Goal: Entertainment & Leisure: Consume media (video, audio)

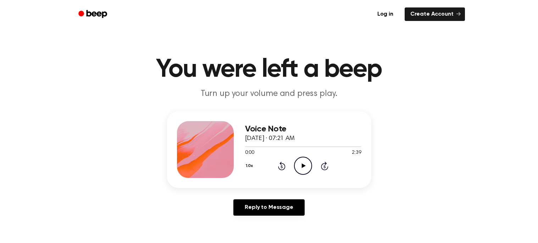
click at [251, 165] on button "1.0x" at bounding box center [250, 166] width 11 height 12
click at [255, 230] on span "1.5x" at bounding box center [256, 231] width 9 height 7
click at [246, 165] on button "1.5x" at bounding box center [250, 166] width 10 height 12
click at [304, 161] on icon "Play Audio" at bounding box center [303, 165] width 18 height 18
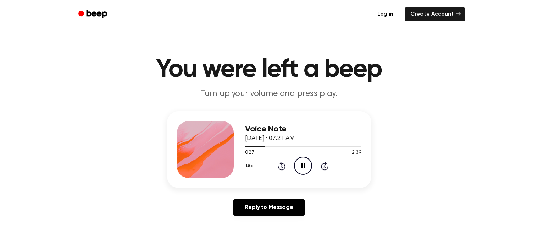
click at [248, 161] on button "1.5x" at bounding box center [250, 166] width 10 height 12
click at [371, 85] on header "You were left a beep Turn up your volume and press play." at bounding box center [269, 78] width 521 height 43
click at [304, 168] on icon "Pause Audio" at bounding box center [303, 165] width 18 height 18
click at [302, 163] on icon "Play Audio" at bounding box center [303, 165] width 18 height 18
click at [325, 166] on icon at bounding box center [325, 166] width 2 height 3
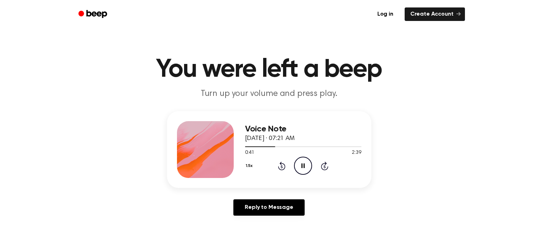
click at [325, 166] on icon at bounding box center [325, 166] width 2 height 3
click at [326, 170] on div "1.5x Rewind 5 seconds Pause Audio Skip 5 seconds" at bounding box center [303, 165] width 116 height 18
click at [327, 170] on icon "Skip 5 seconds" at bounding box center [325, 165] width 8 height 9
click at [327, 169] on icon "Skip 5 seconds" at bounding box center [325, 165] width 8 height 9
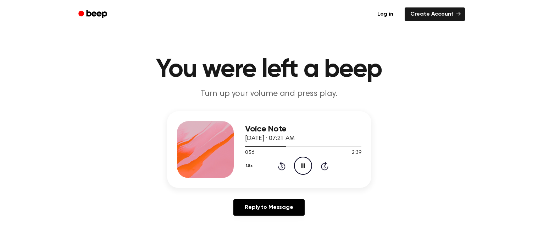
click at [326, 169] on icon at bounding box center [324, 165] width 7 height 9
click at [325, 166] on icon at bounding box center [325, 166] width 2 height 3
click at [326, 170] on div "1.5x Rewind 5 seconds Pause Audio Skip 5 seconds" at bounding box center [303, 165] width 116 height 18
click at [325, 169] on icon "Skip 5 seconds" at bounding box center [325, 165] width 8 height 9
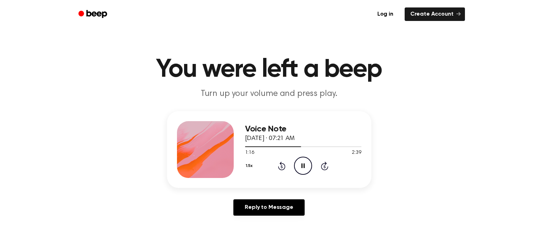
click at [324, 169] on icon at bounding box center [324, 165] width 7 height 9
click at [325, 166] on icon at bounding box center [325, 166] width 2 height 3
click at [326, 169] on icon at bounding box center [324, 165] width 7 height 9
click at [326, 169] on icon "Skip 5 seconds" at bounding box center [325, 165] width 8 height 9
click at [326, 169] on icon at bounding box center [324, 165] width 7 height 9
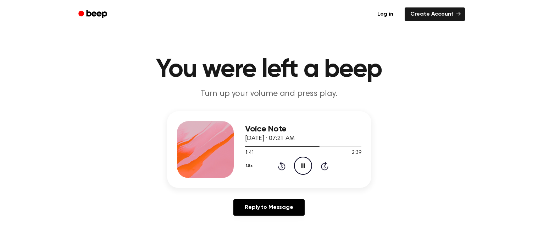
click at [326, 169] on icon at bounding box center [324, 165] width 7 height 9
click at [327, 170] on div "1.5x Rewind 5 seconds Pause Audio Skip 5 seconds" at bounding box center [303, 165] width 116 height 18
click at [327, 168] on icon at bounding box center [324, 165] width 7 height 9
click at [326, 170] on div "1.5x Rewind 5 seconds Pause Audio Skip 5 seconds" at bounding box center [303, 165] width 116 height 18
click at [325, 166] on icon "Skip 5 seconds" at bounding box center [325, 165] width 8 height 9
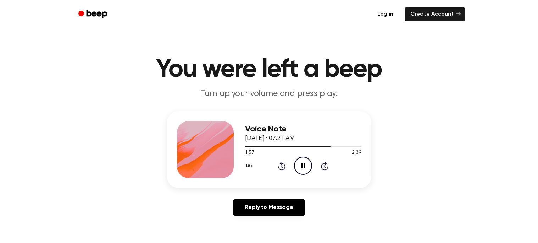
click at [326, 170] on div "1.5x Rewind 5 seconds Pause Audio Skip 5 seconds" at bounding box center [303, 165] width 116 height 18
click at [326, 169] on icon at bounding box center [324, 165] width 7 height 9
click at [327, 167] on icon at bounding box center [324, 165] width 7 height 9
click at [325, 166] on icon at bounding box center [325, 166] width 2 height 3
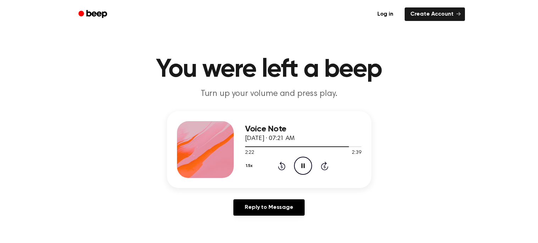
click at [327, 161] on icon "Skip 5 seconds" at bounding box center [325, 165] width 8 height 9
click at [327, 170] on div "1.5x Rewind 5 seconds Pause Audio Skip 5 seconds" at bounding box center [303, 165] width 116 height 18
click at [324, 166] on icon "Skip 5 seconds" at bounding box center [325, 165] width 8 height 9
click at [298, 164] on icon "Play Audio" at bounding box center [303, 165] width 18 height 18
click at [303, 167] on icon "Pause Audio" at bounding box center [303, 165] width 18 height 18
